Goal: Information Seeking & Learning: Learn about a topic

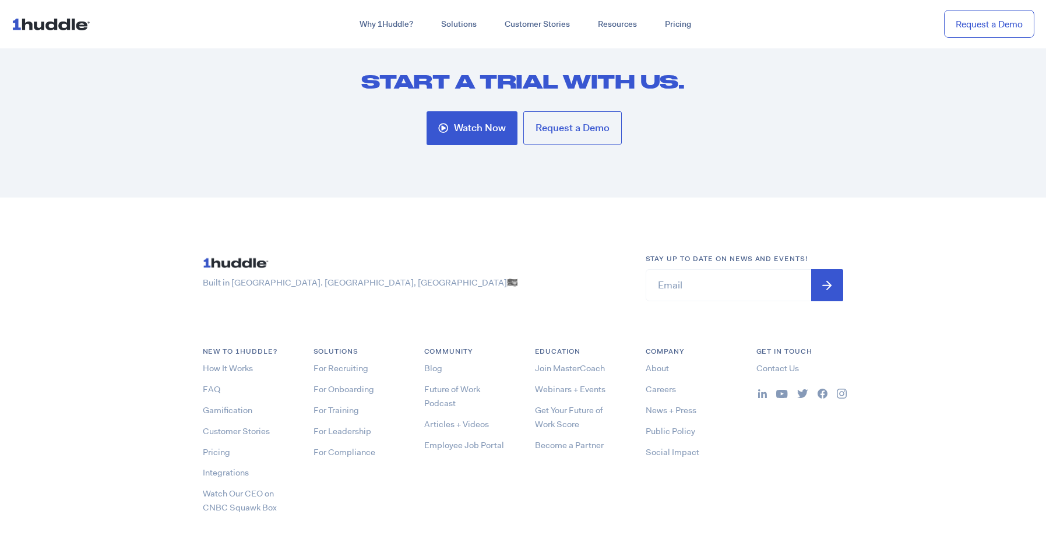
scroll to position [3449, 0]
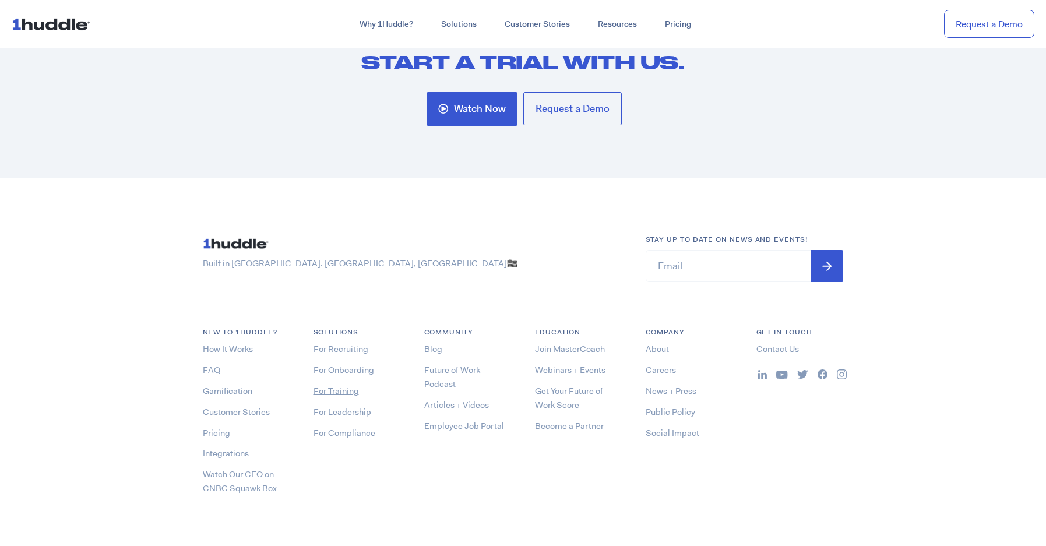
click at [334, 391] on link "For Training" at bounding box center [336, 391] width 45 height 12
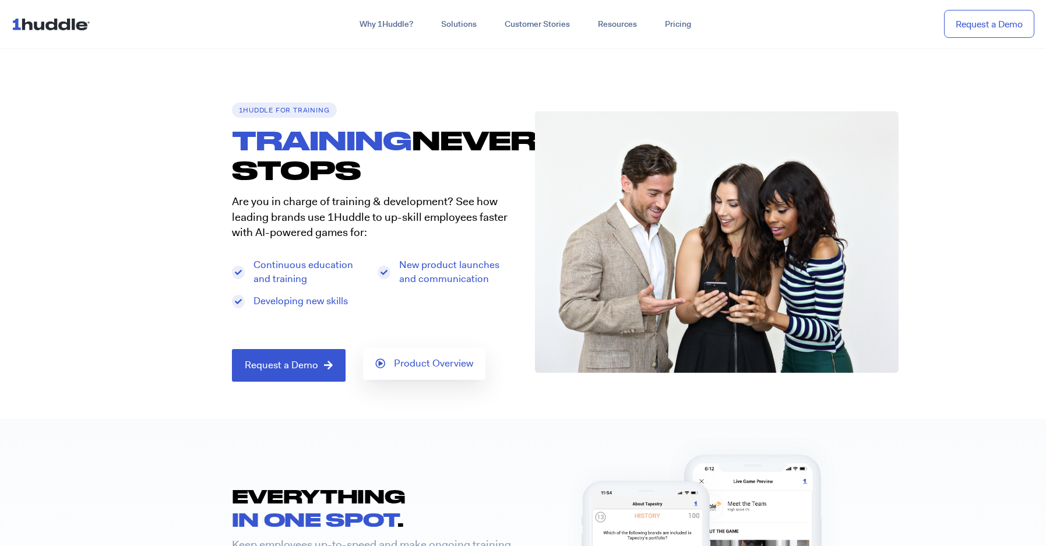
click at [430, 375] on link "Product Overview" at bounding box center [424, 363] width 122 height 33
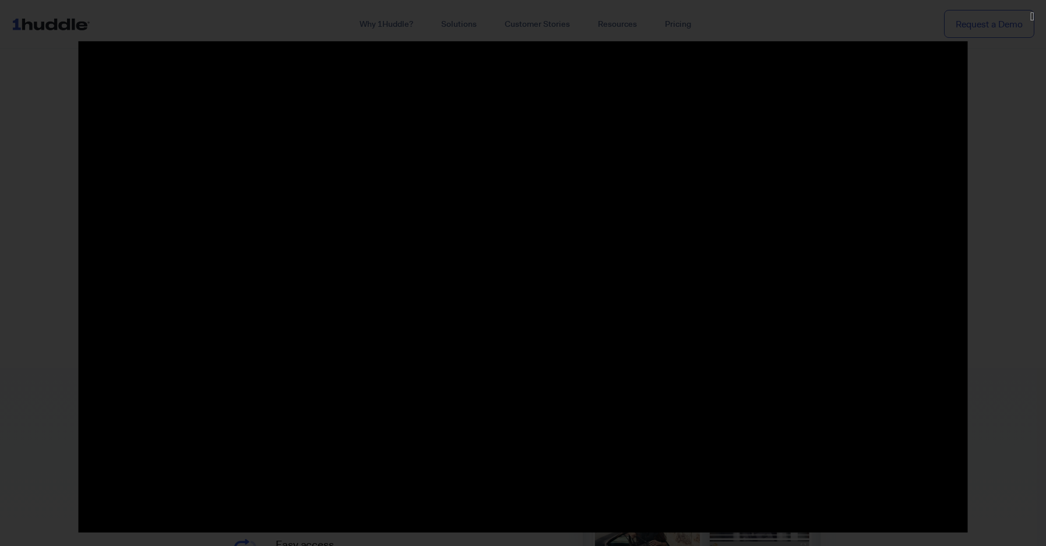
scroll to position [277, 0]
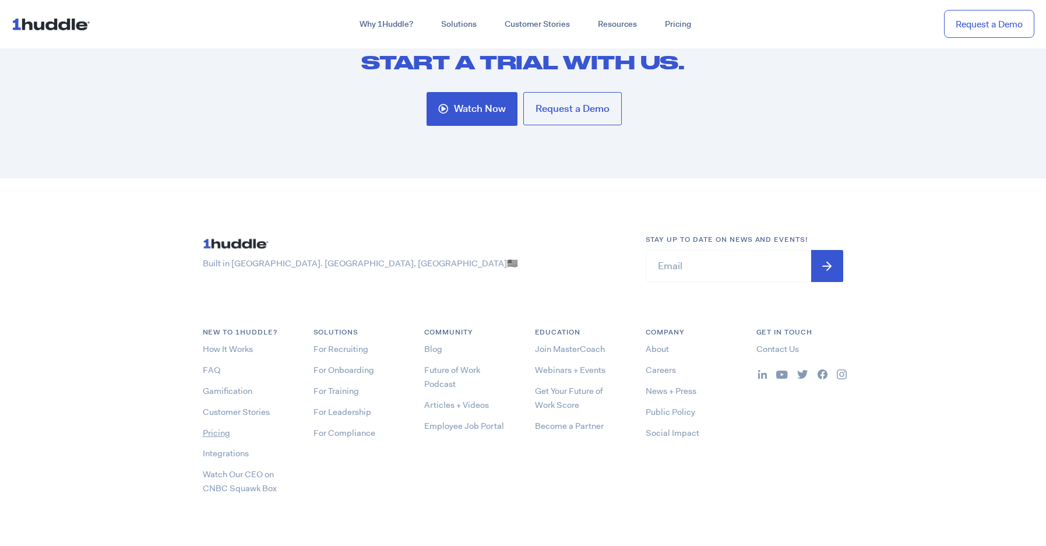
click at [209, 431] on link "Pricing" at bounding box center [216, 433] width 27 height 12
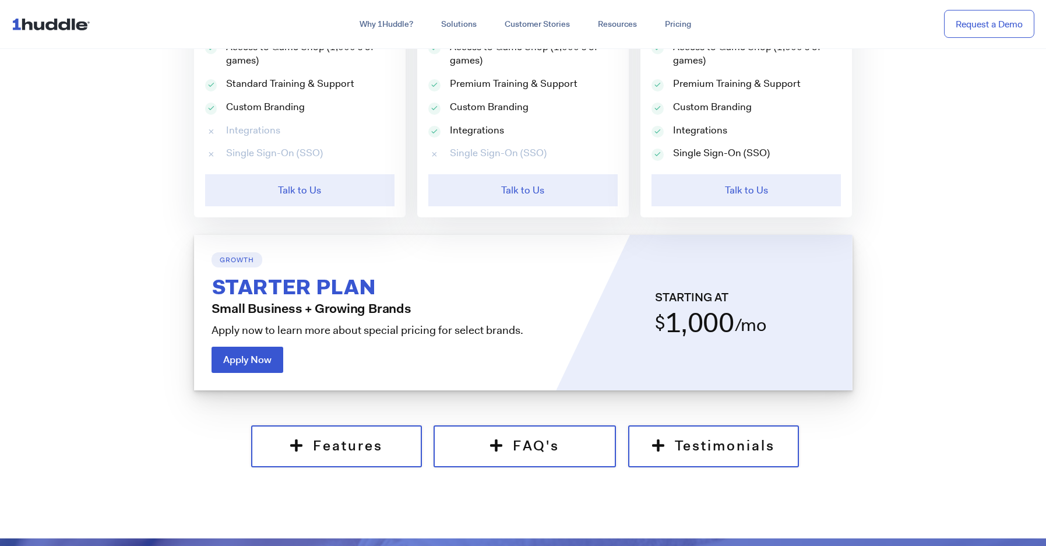
scroll to position [941, 0]
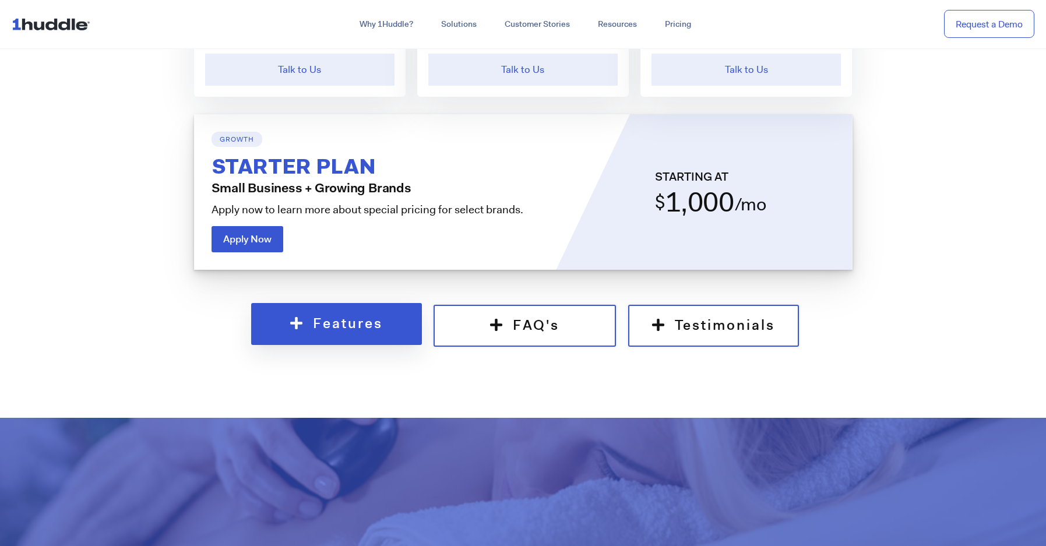
click at [354, 338] on link "Features" at bounding box center [336, 323] width 171 height 41
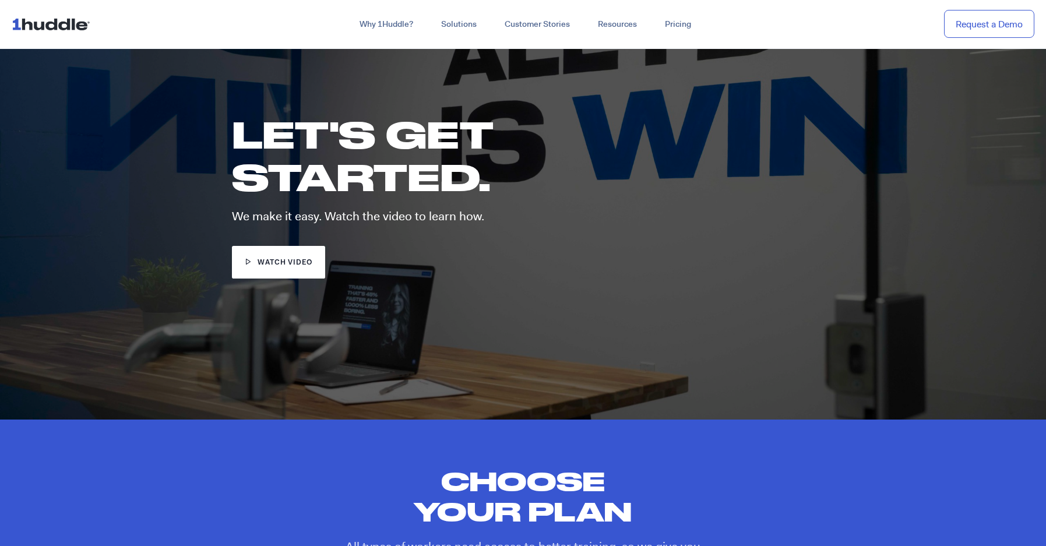
scroll to position [0, 0]
